Goal: Information Seeking & Learning: Find specific fact

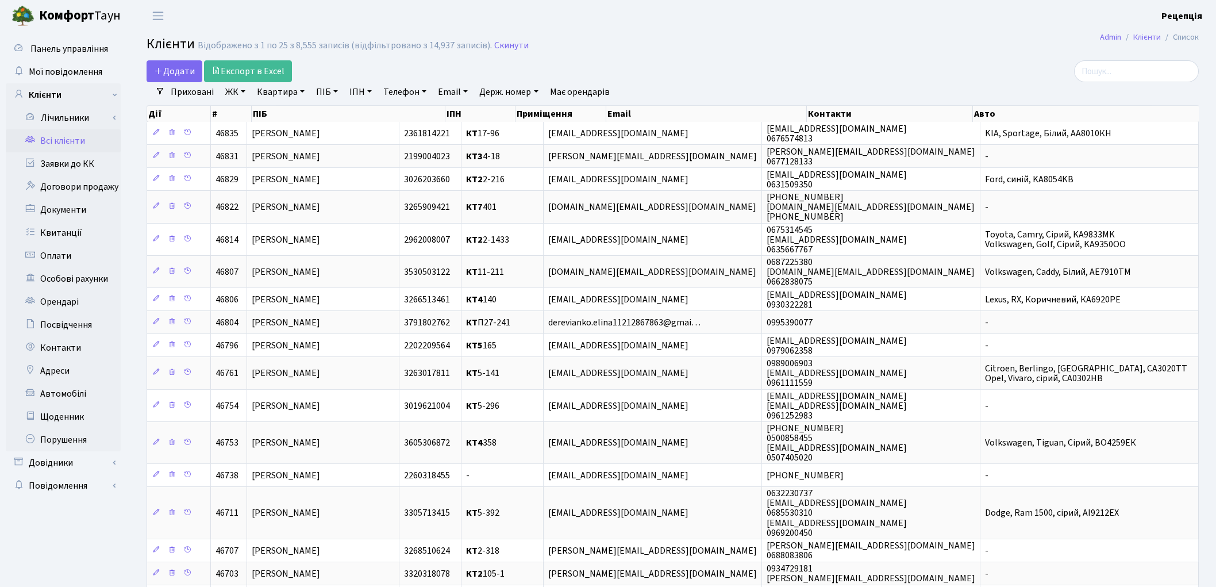
select select "25"
click at [71, 167] on link "Заявки до КК" at bounding box center [63, 163] width 115 height 23
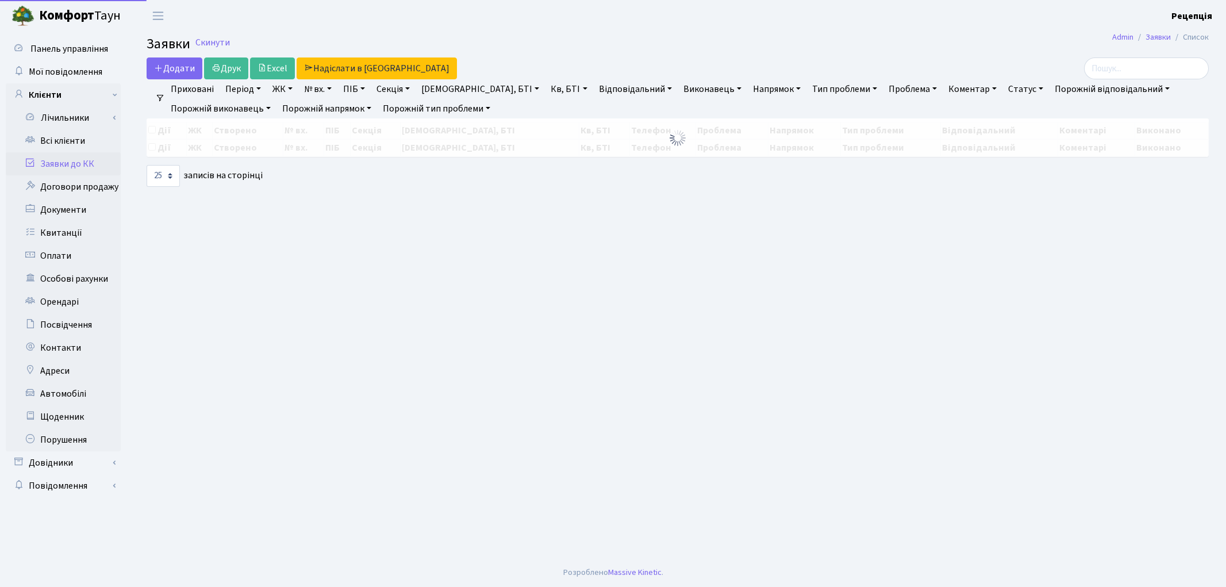
select select "25"
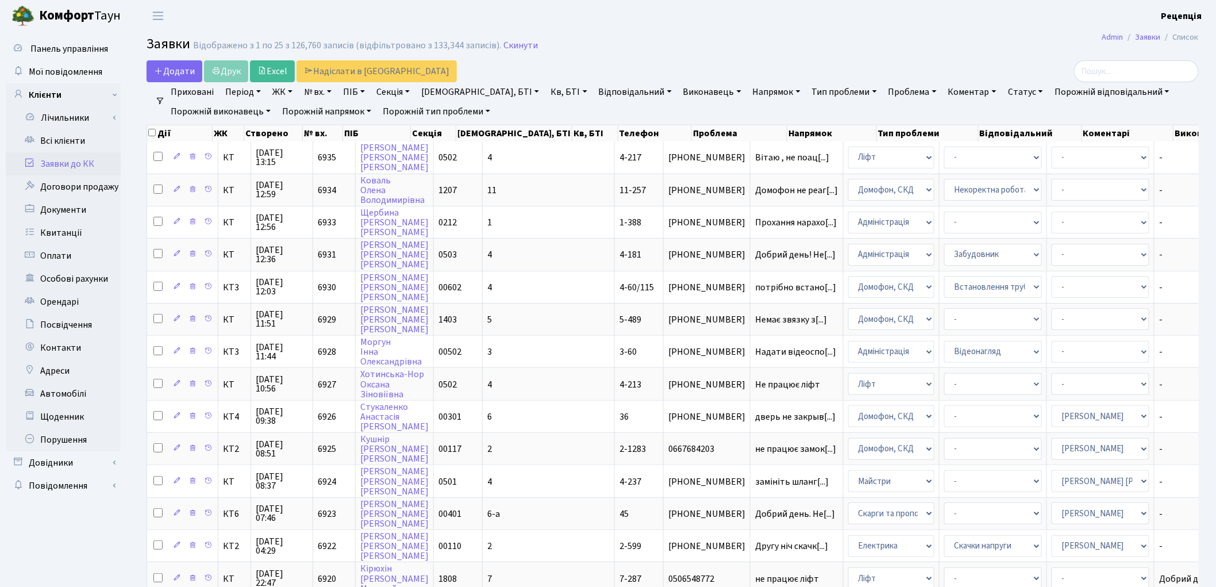
click at [284, 93] on link "ЖК" at bounding box center [282, 92] width 29 height 20
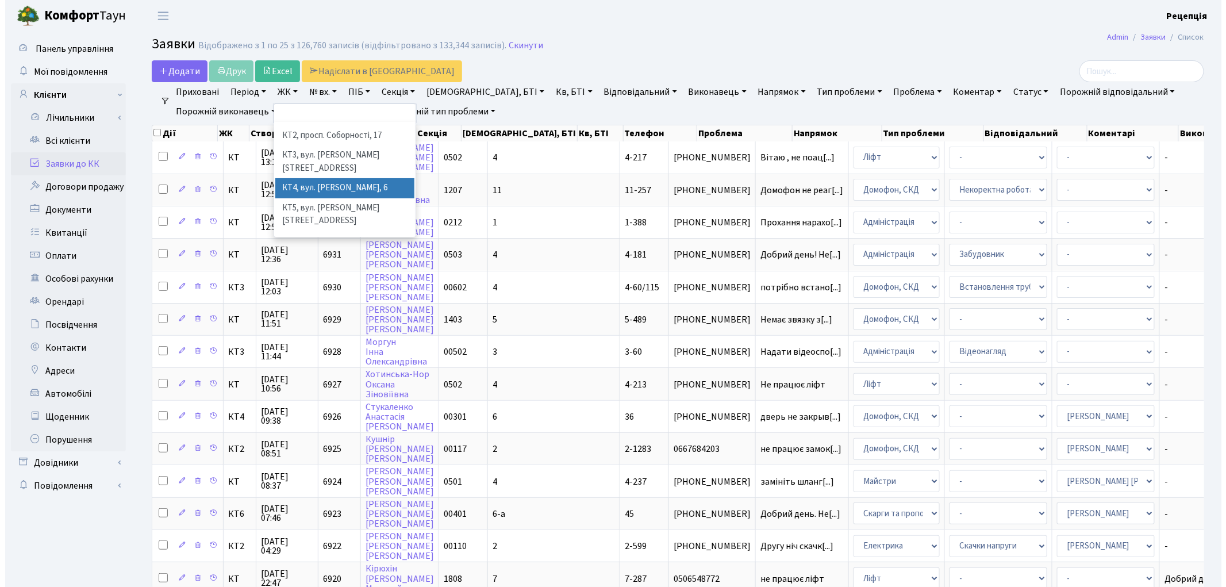
scroll to position [24, 0]
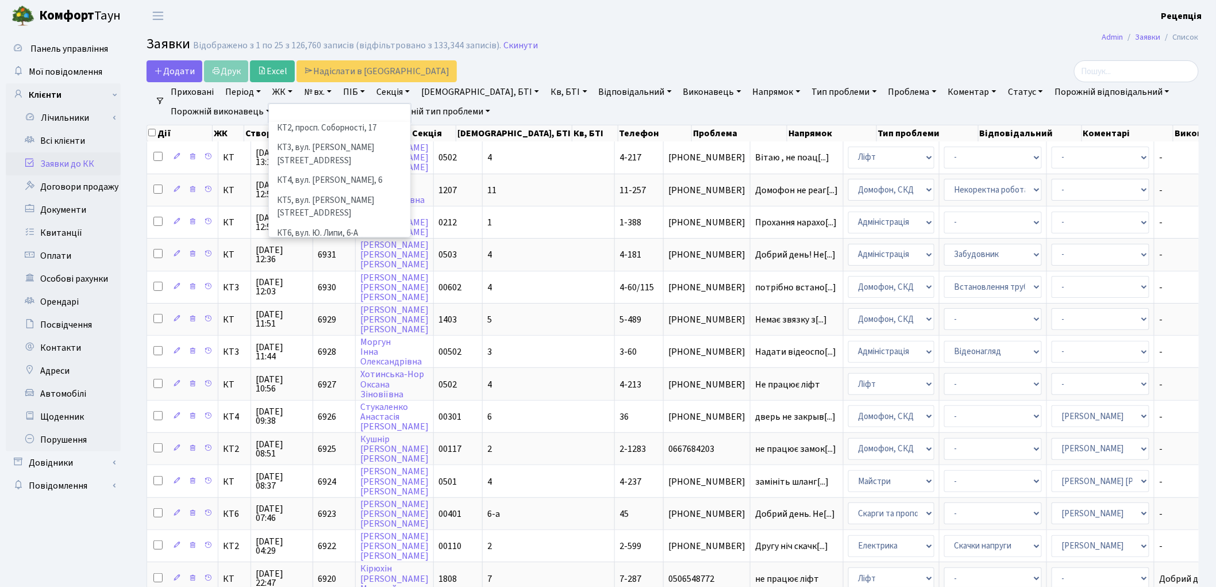
click at [368, 243] on li "КТ7, вул. [PERSON_NAME][STREET_ADDRESS]" at bounding box center [339, 259] width 139 height 33
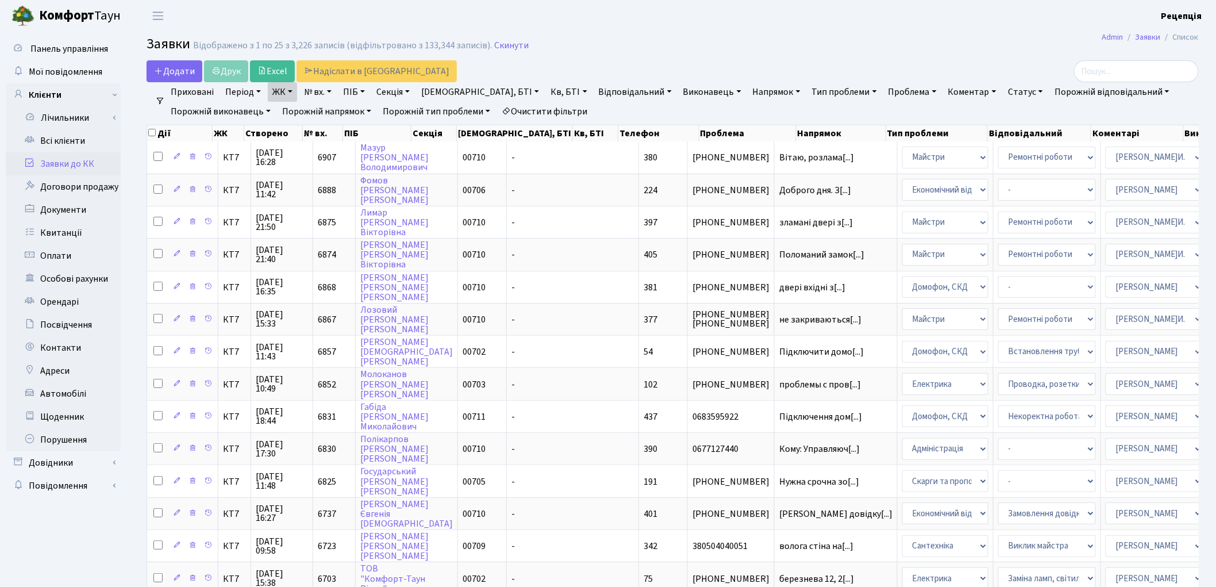
click at [546, 89] on link "Кв, БТІ" at bounding box center [568, 92] width 45 height 20
type input "П11-139"
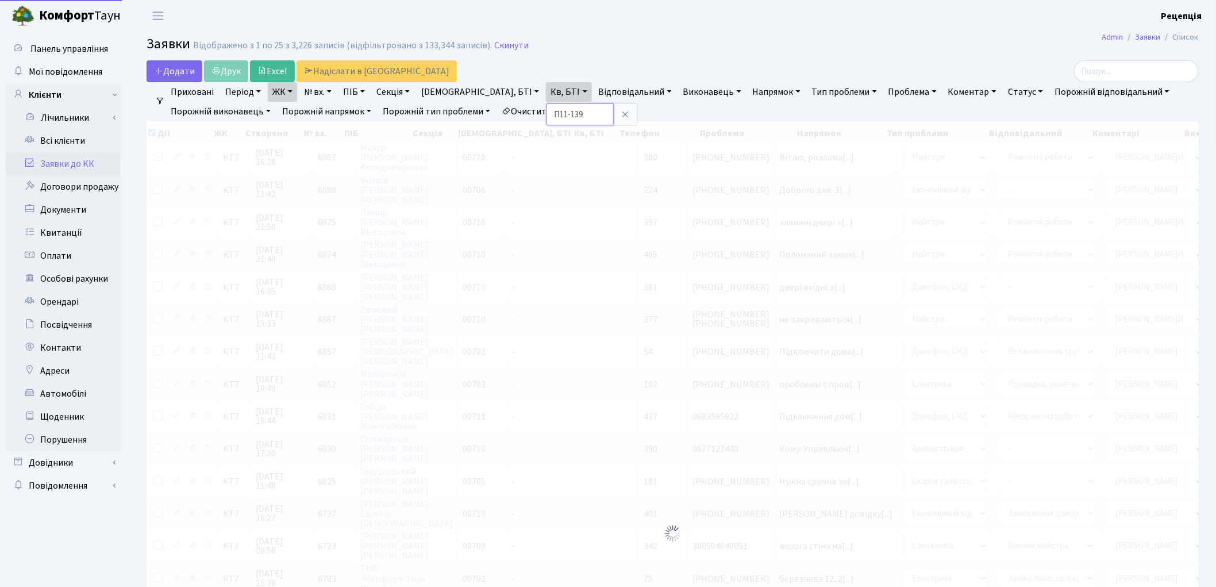
checkbox input "true"
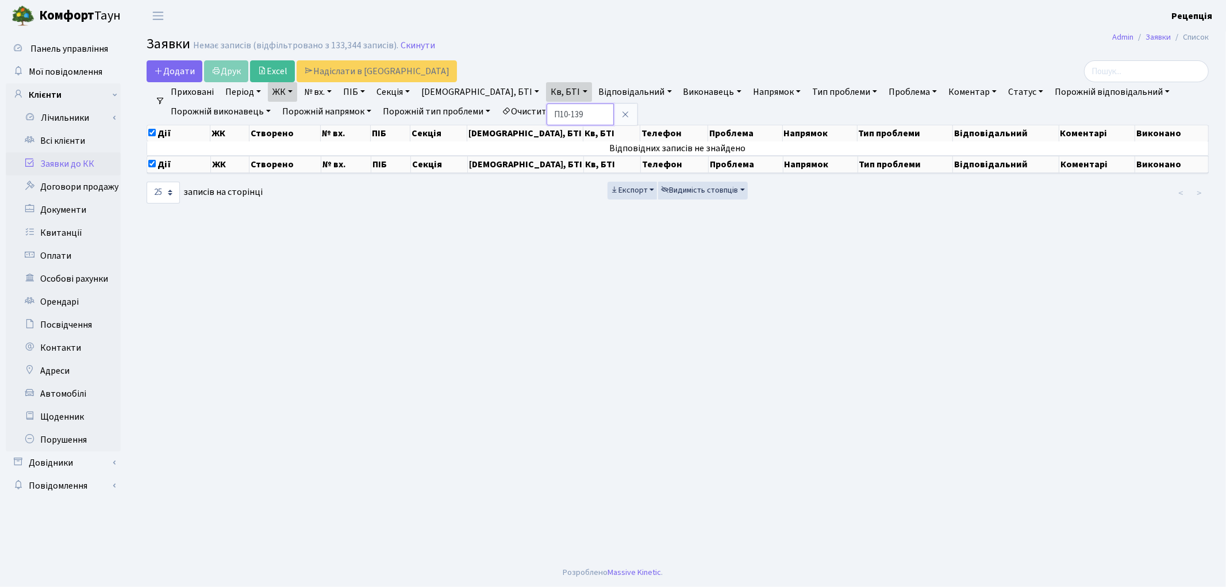
type input "П10-139"
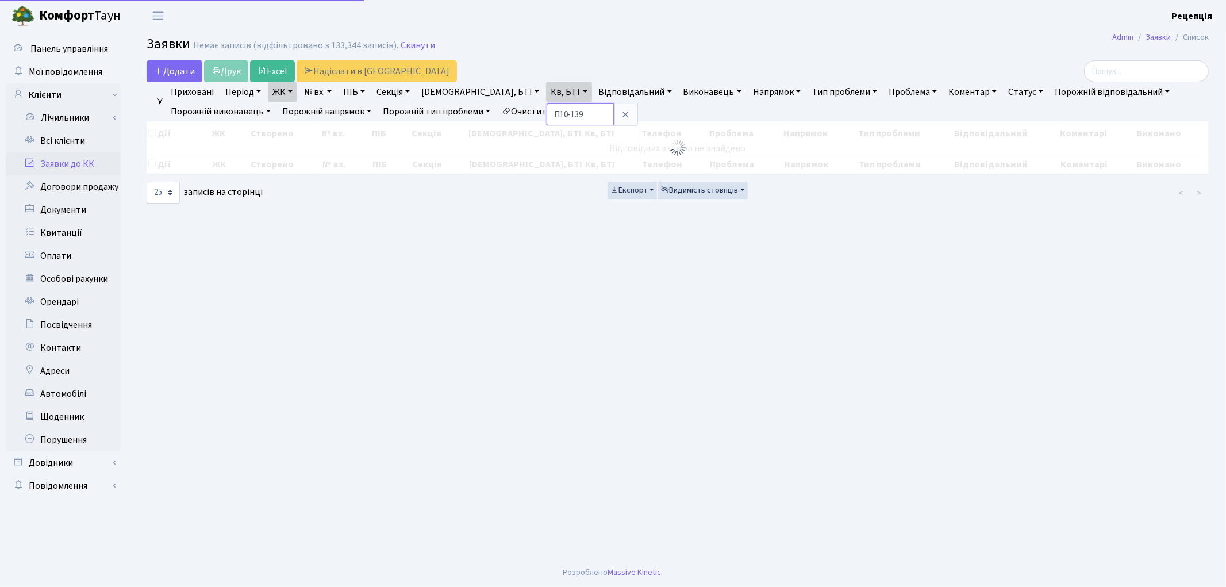
checkbox input "false"
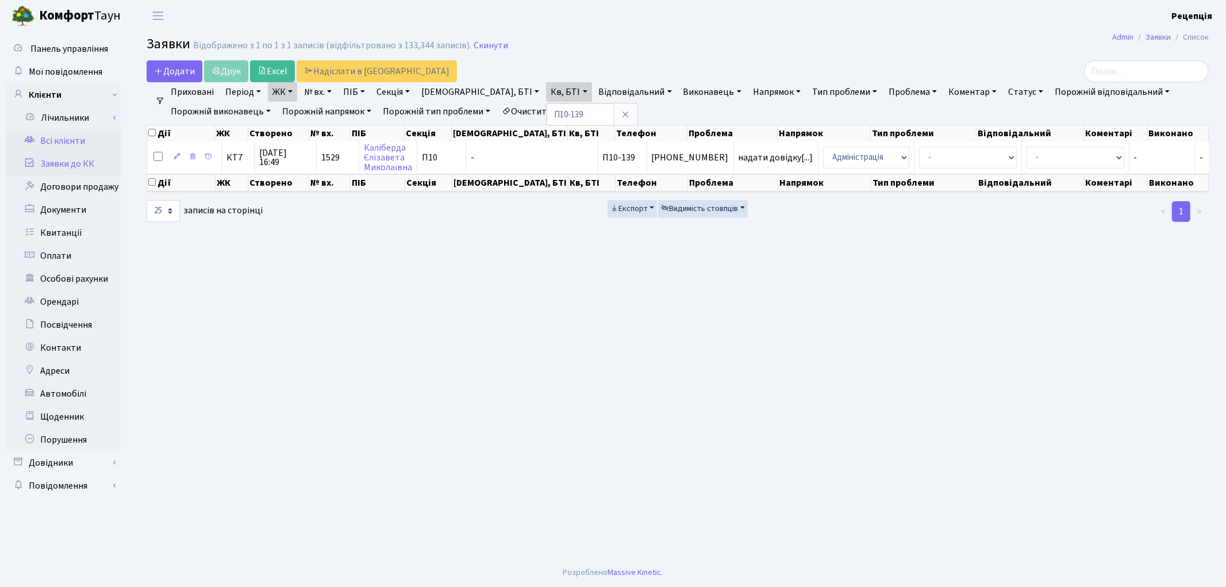
click at [87, 144] on link "Всі клієнти" at bounding box center [63, 140] width 115 height 23
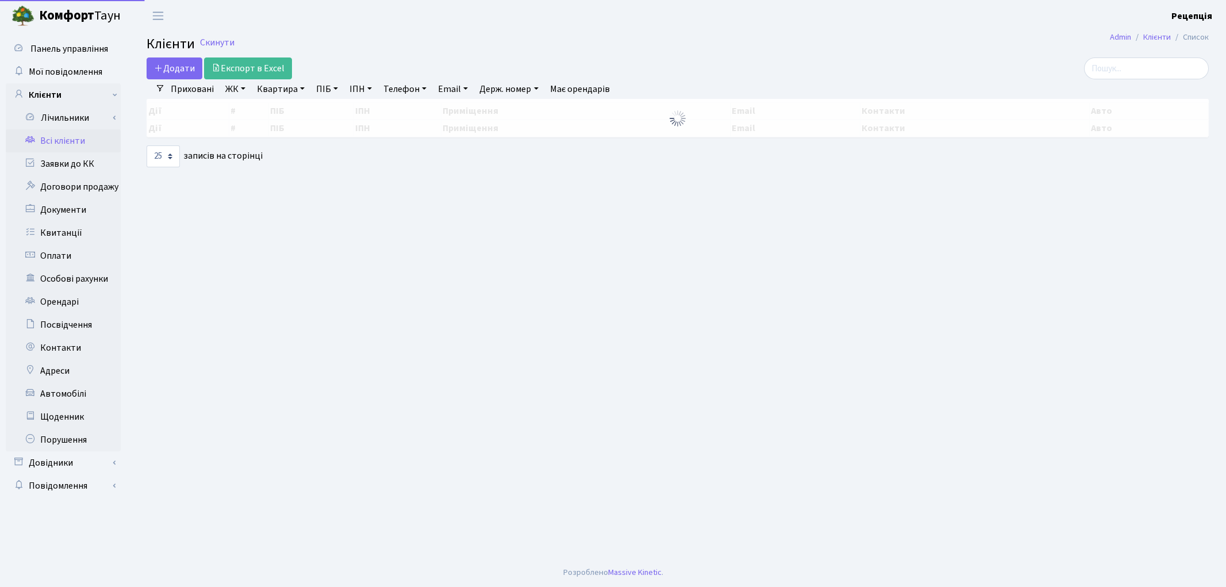
select select "25"
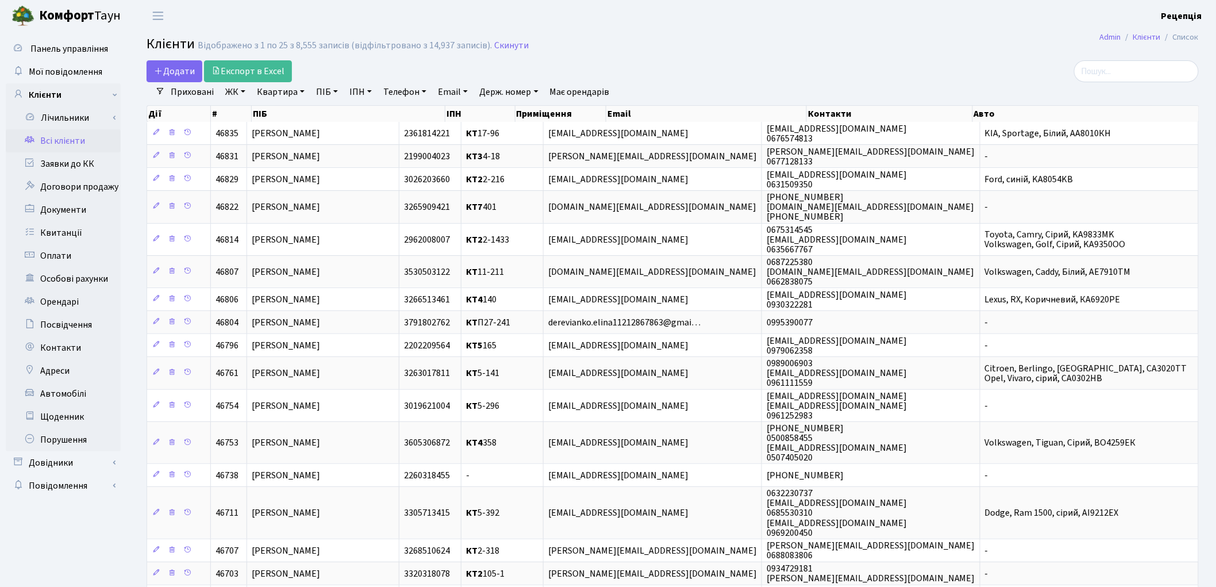
click at [326, 93] on link "ПІБ" at bounding box center [326, 92] width 31 height 20
type input "каліберда"
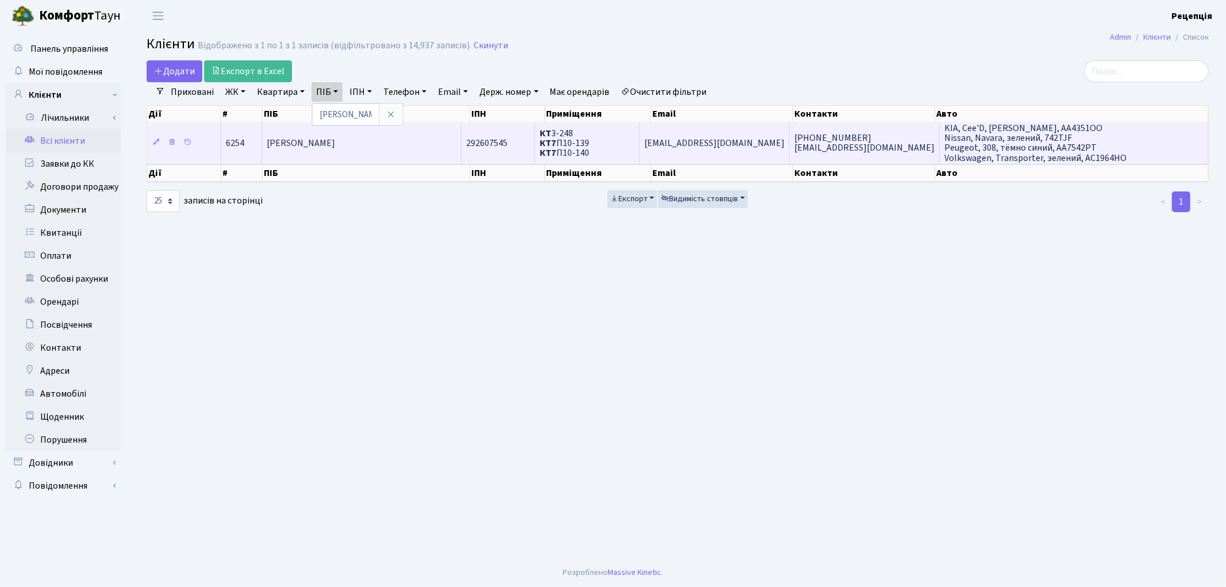
click at [315, 140] on span "Каліберда Єлізавета Миколаївна" at bounding box center [301, 143] width 68 height 13
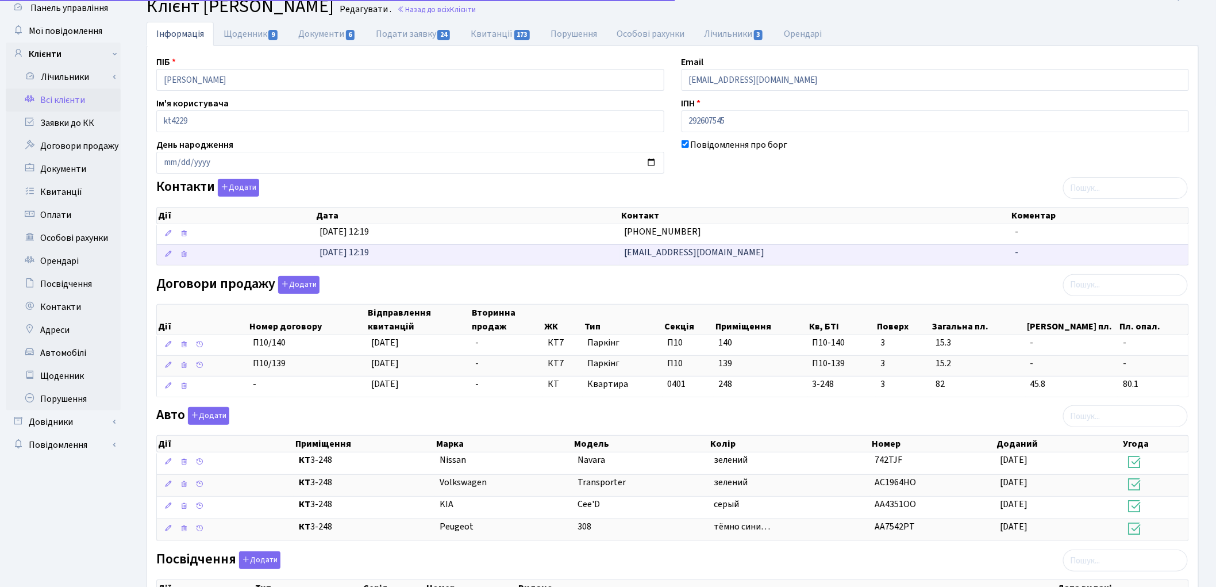
scroll to position [64, 0]
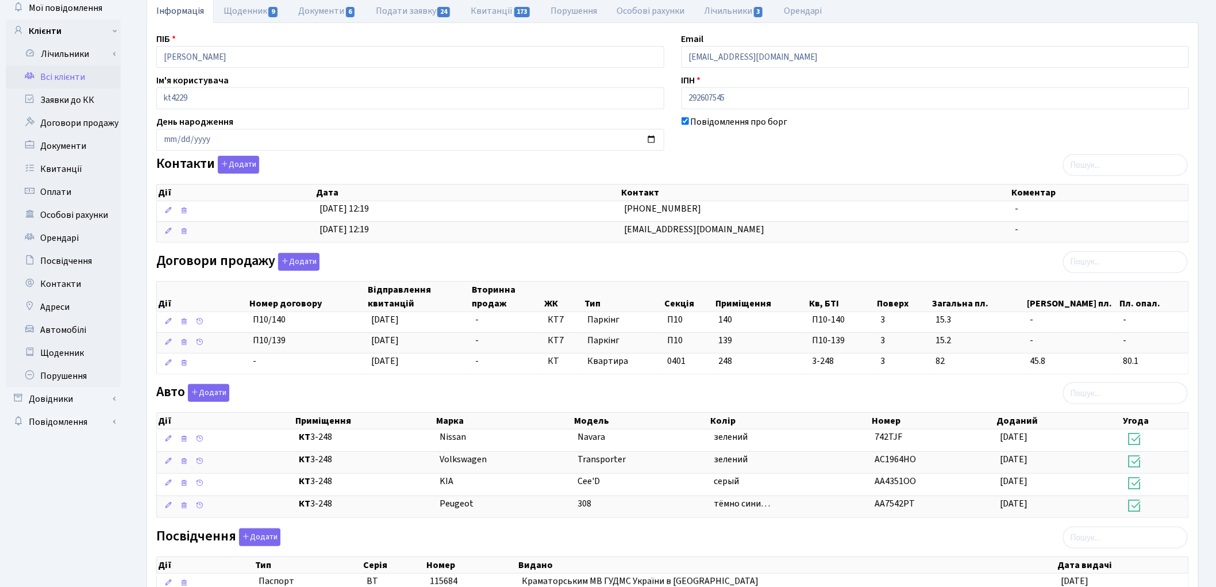
click at [76, 74] on link "Всі клієнти" at bounding box center [63, 77] width 115 height 23
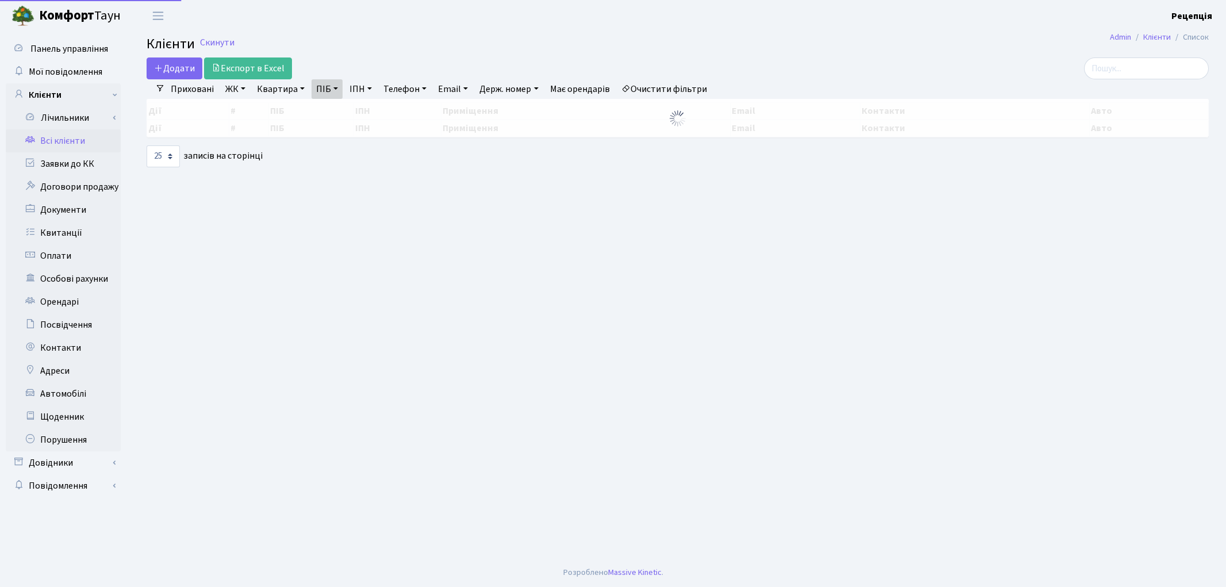
select select "25"
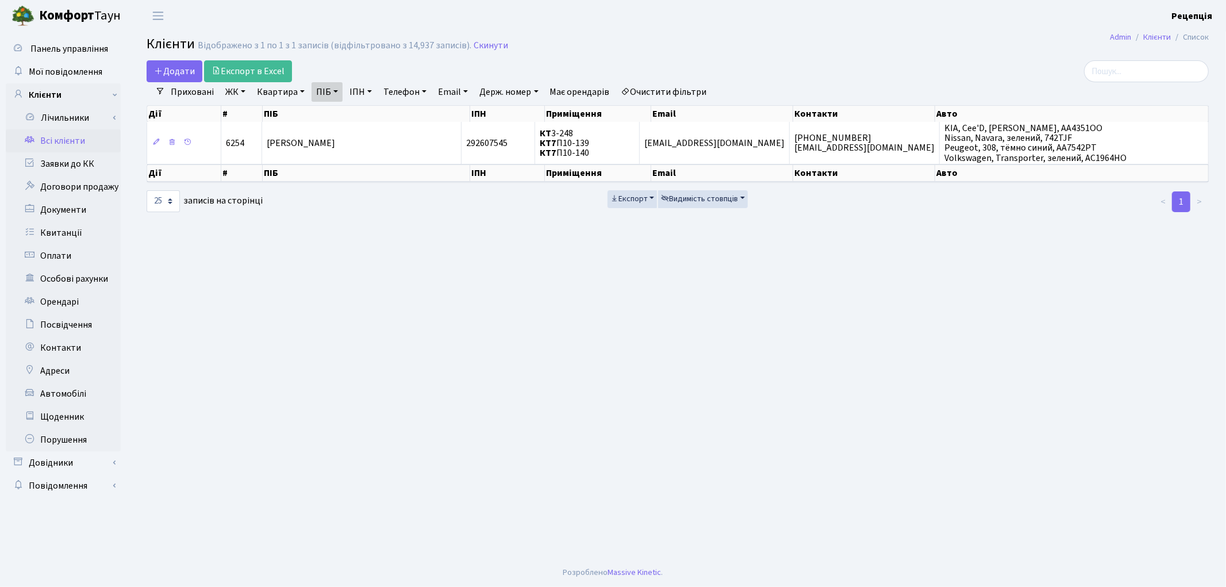
click at [679, 91] on link "Очистити фільтри" at bounding box center [664, 92] width 95 height 20
